Goal: Task Accomplishment & Management: Manage account settings

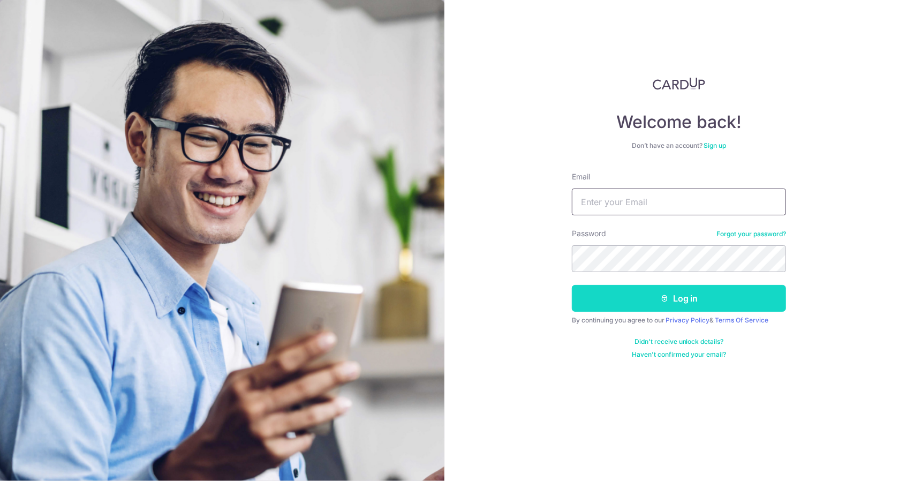
type input "[EMAIL_ADDRESS][DOMAIN_NAME]"
click at [654, 289] on button "Log in" at bounding box center [679, 298] width 214 height 27
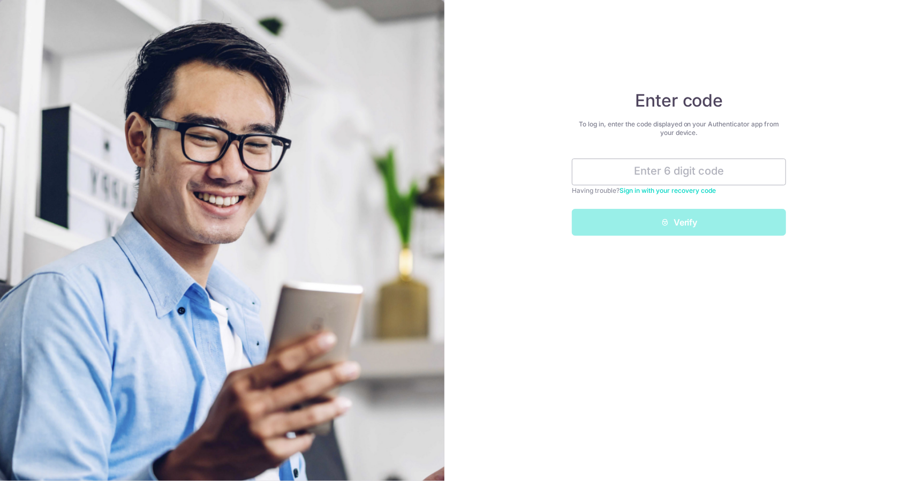
click at [662, 156] on div "Enter code To log in, enter the code displayed on your Authenticator app from y…" at bounding box center [679, 163] width 214 height 146
click at [650, 170] on input "text" at bounding box center [679, 171] width 214 height 27
click at [710, 174] on input "text" at bounding box center [679, 171] width 214 height 27
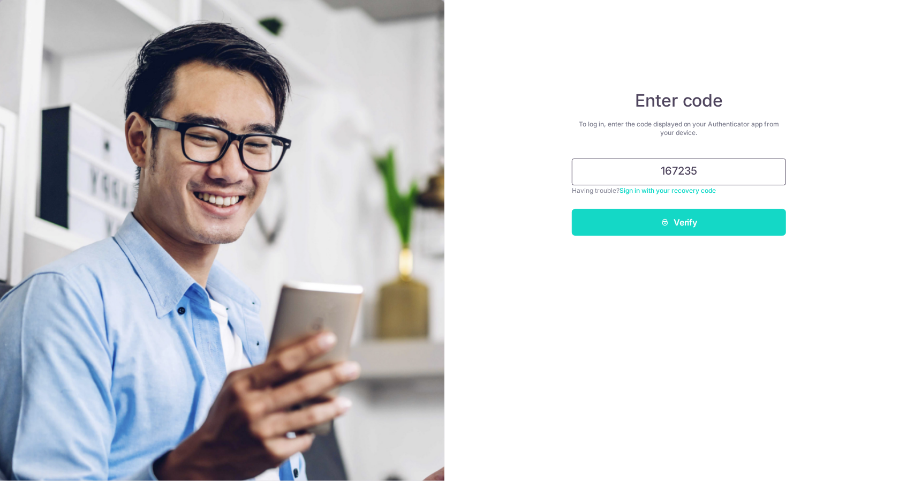
type input "167235"
click at [655, 228] on button "Verify" at bounding box center [679, 222] width 214 height 27
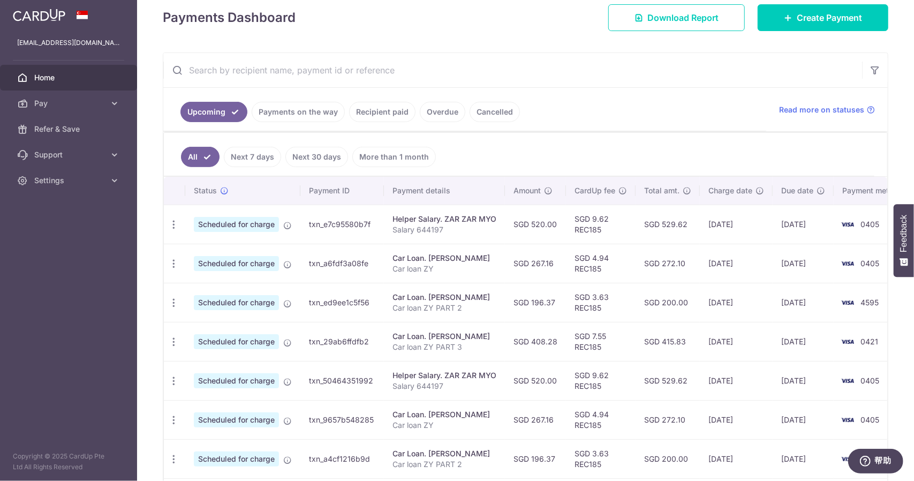
scroll to position [161, 0]
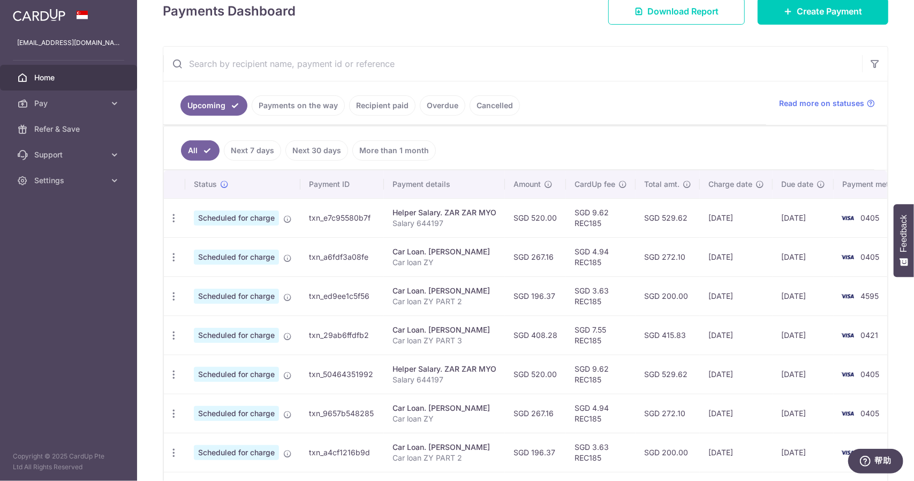
click at [69, 75] on span "Home" at bounding box center [69, 77] width 71 height 11
